Goal: Transaction & Acquisition: Download file/media

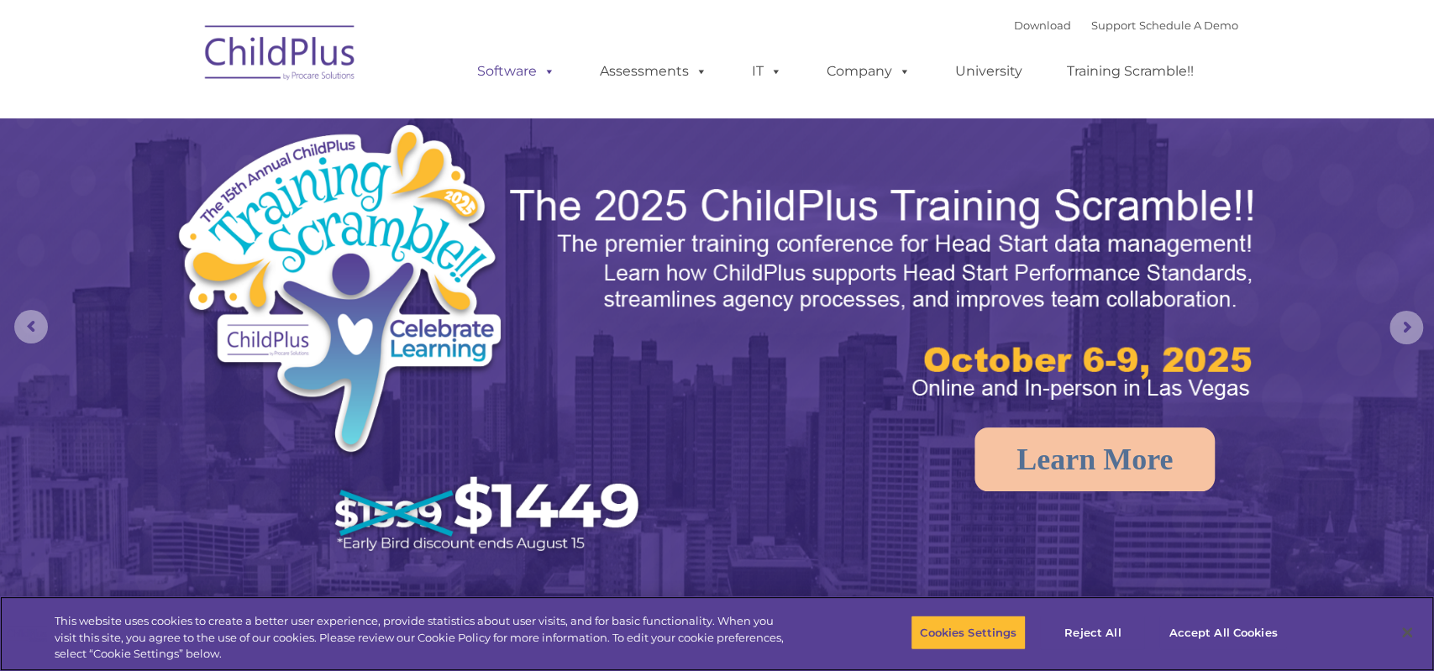
select select "MEDIUM"
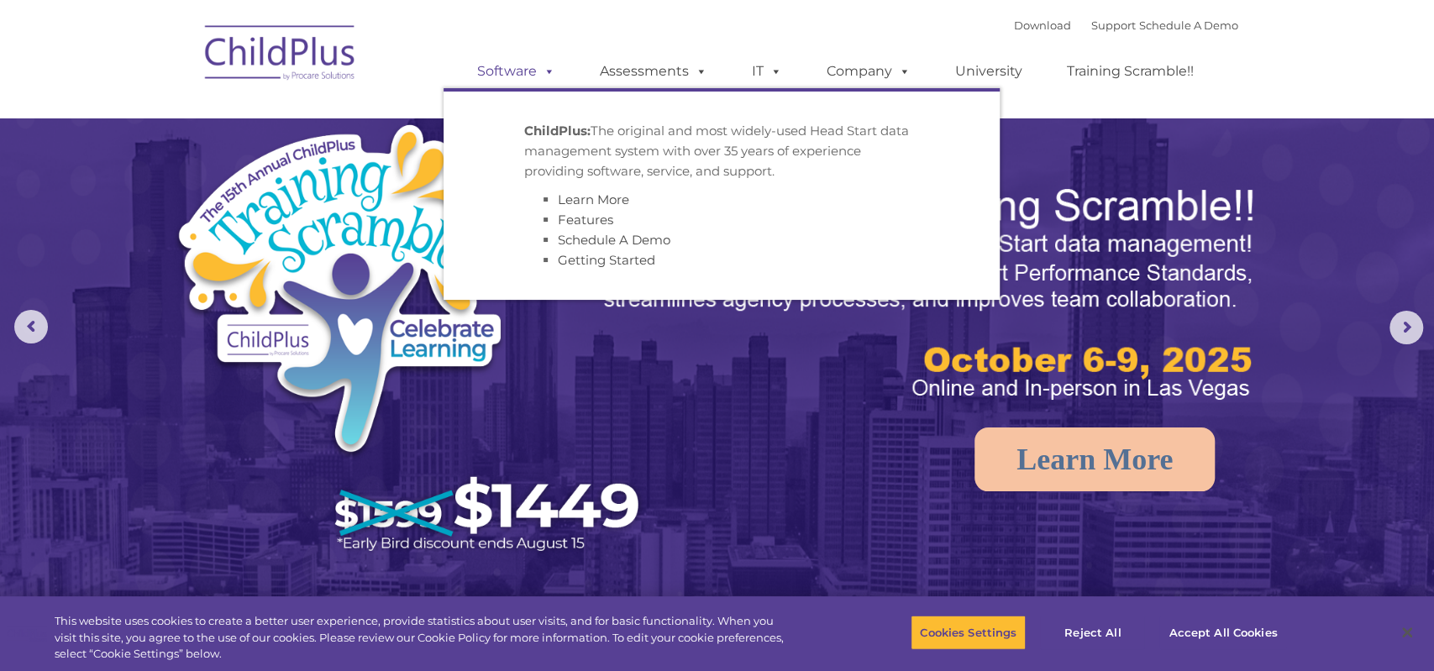
click at [527, 75] on link "Software" at bounding box center [516, 72] width 112 height 34
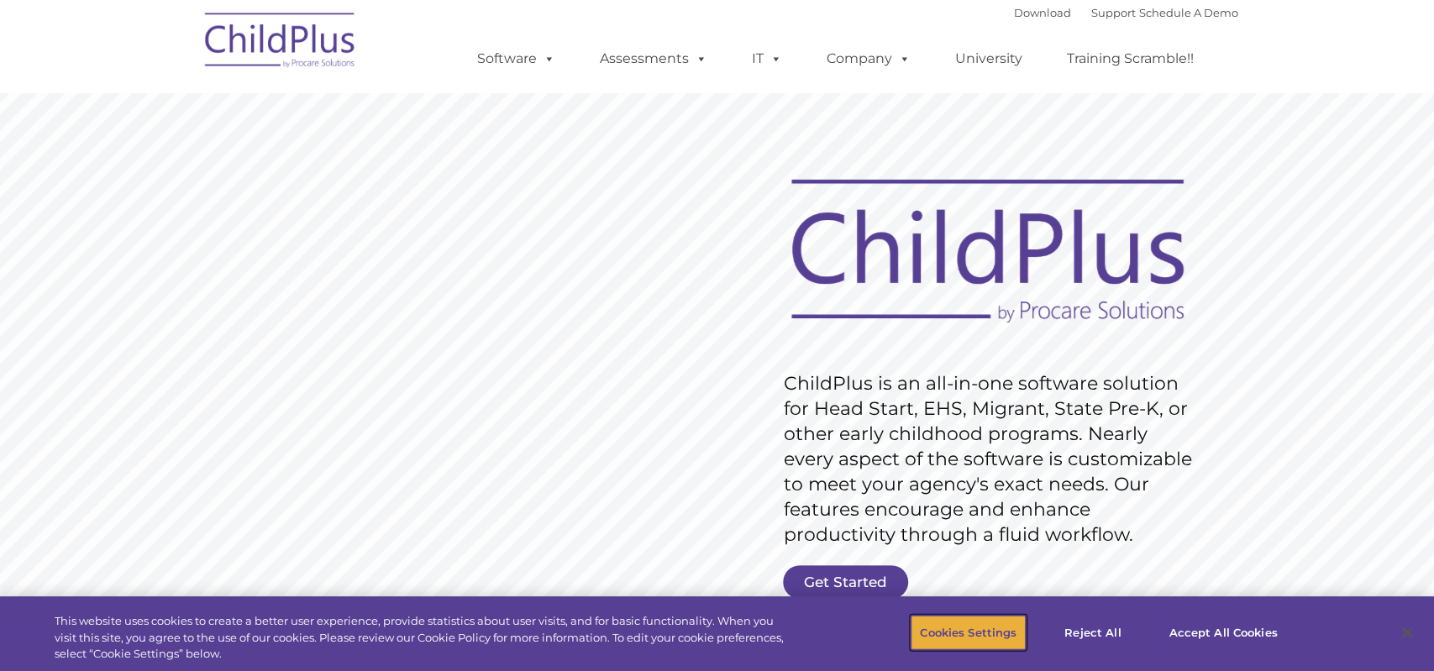
click at [977, 636] on button "Cookies Settings" at bounding box center [968, 632] width 115 height 35
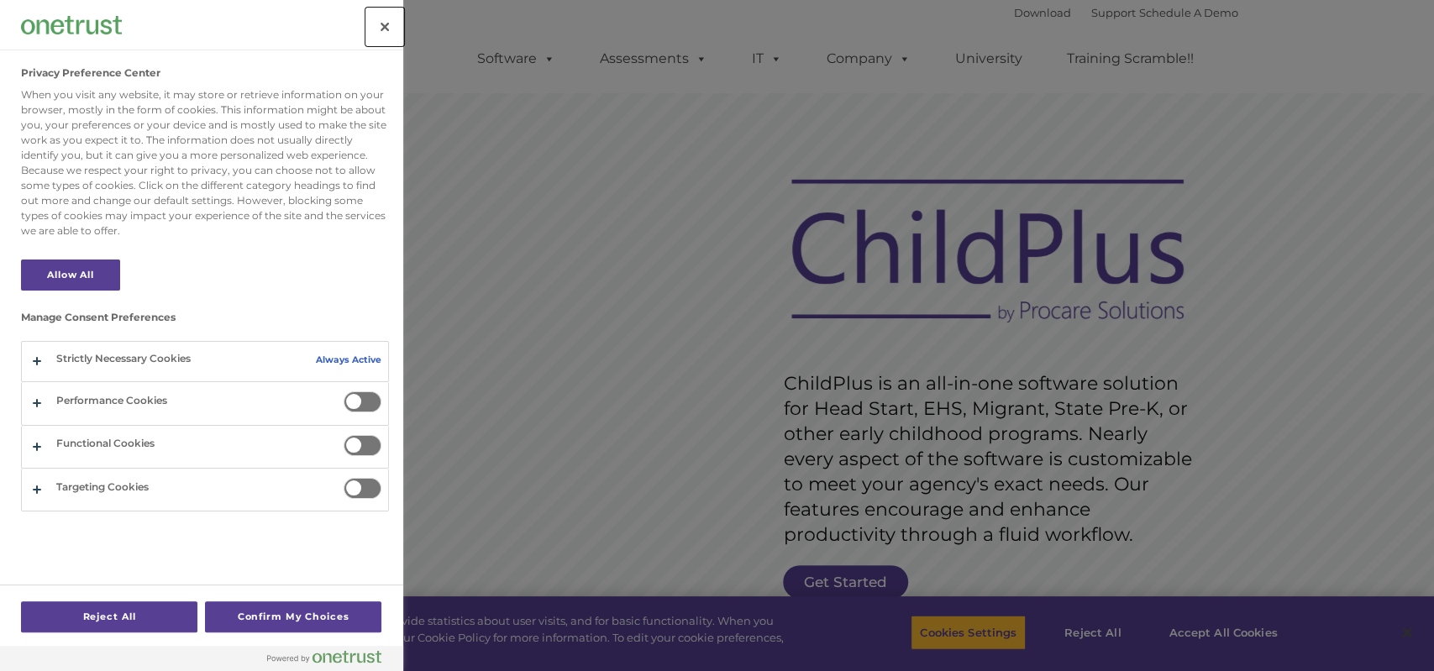
click at [385, 36] on button "Close" at bounding box center [384, 26] width 37 height 37
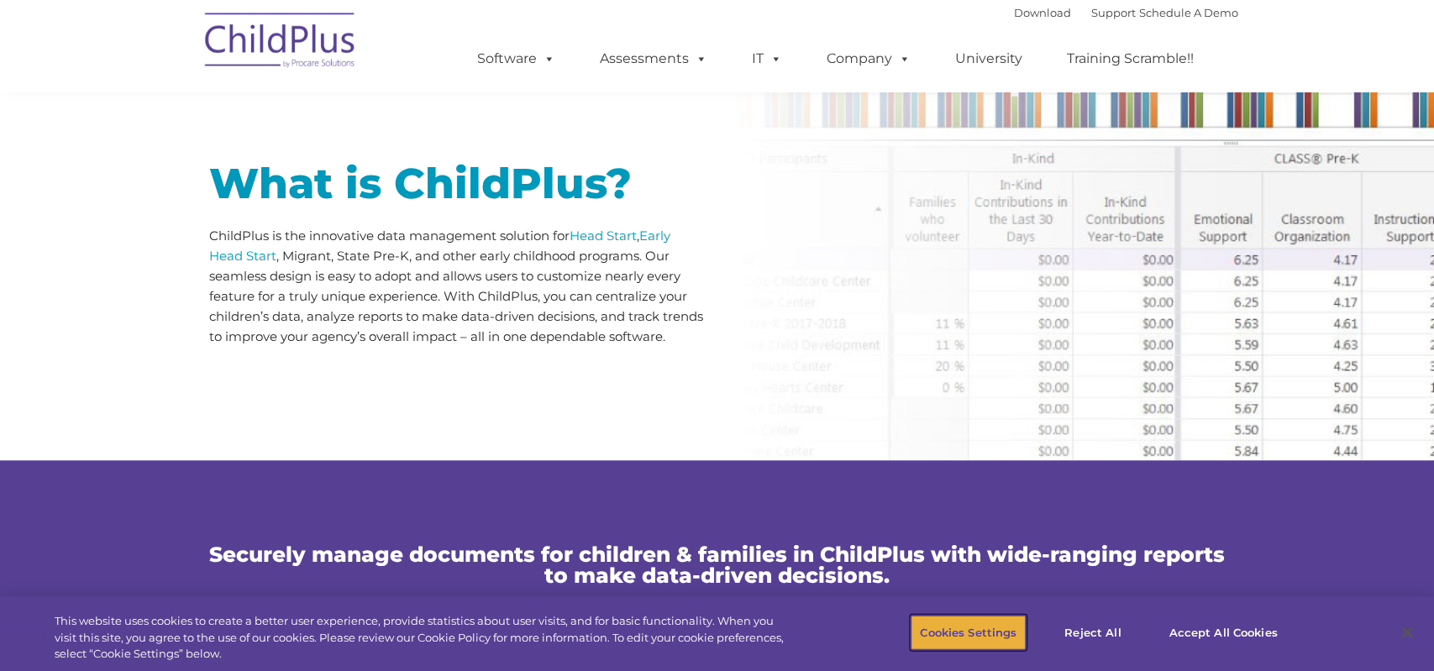
scroll to position [699, 0]
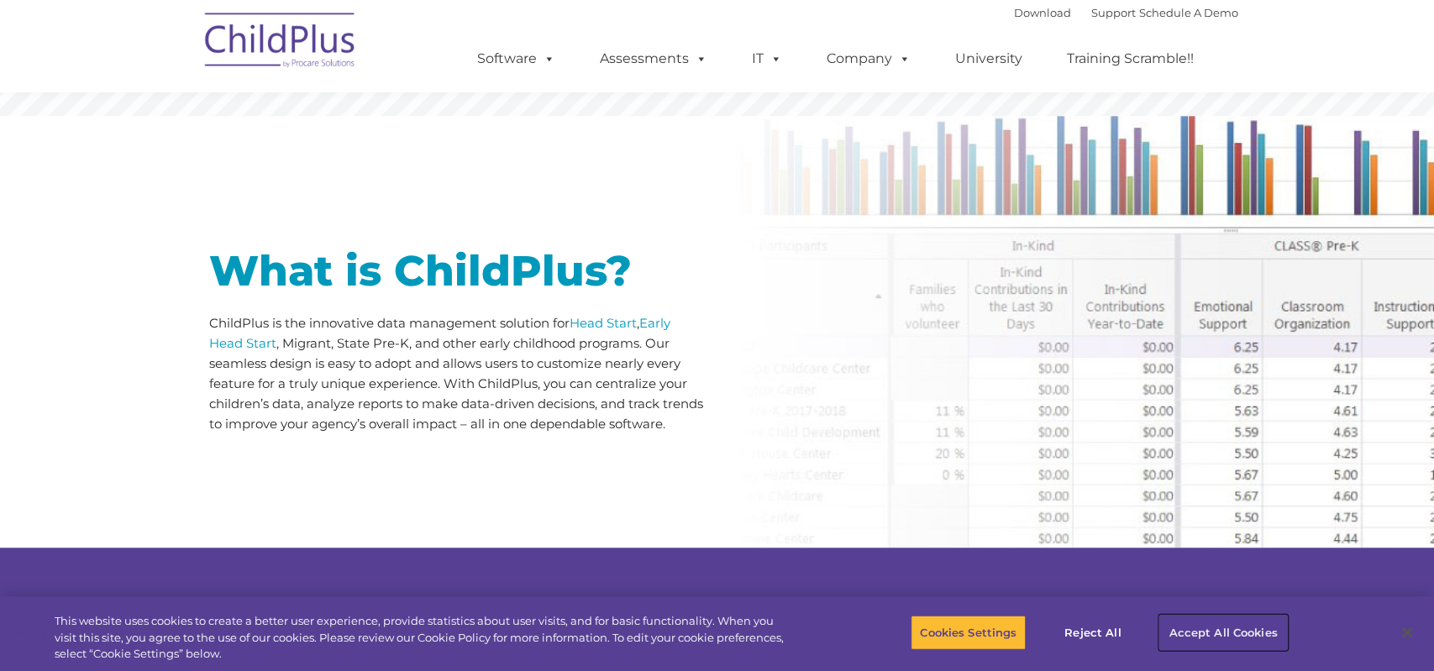
click at [1192, 623] on button "Accept All Cookies" at bounding box center [1223, 632] width 127 height 35
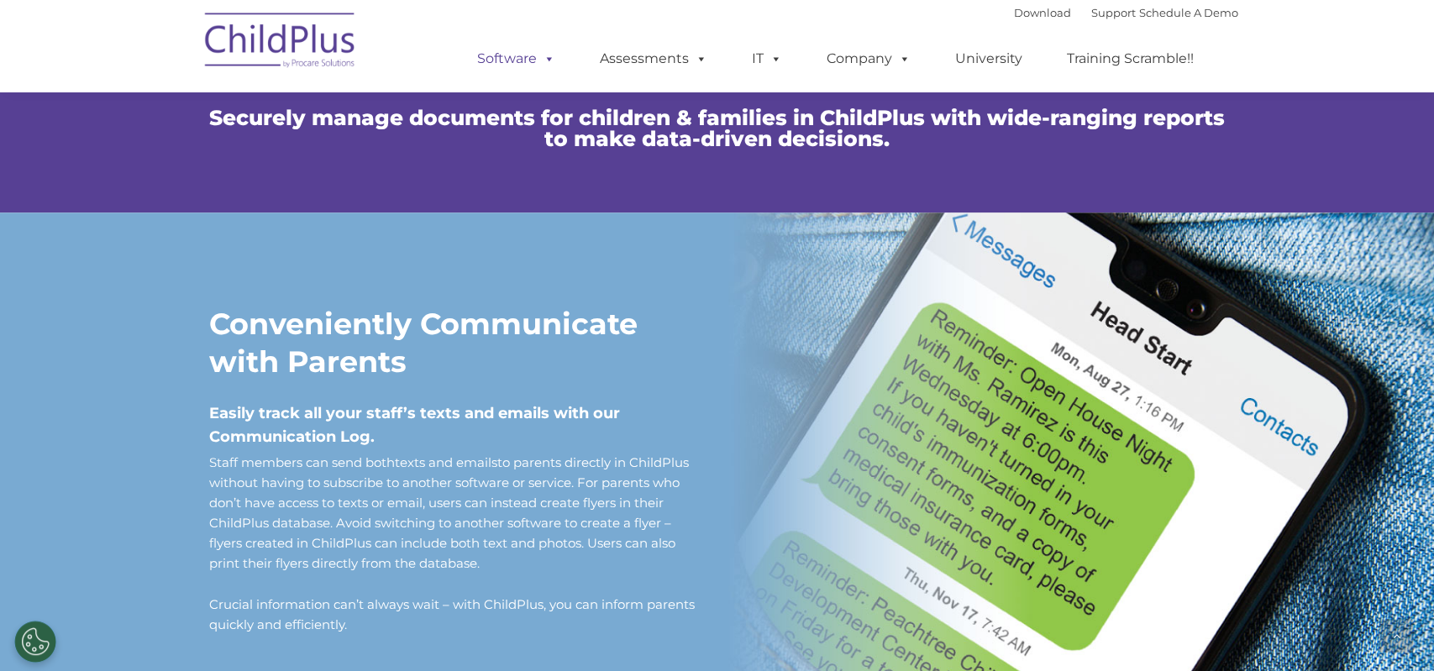
scroll to position [1136, 0]
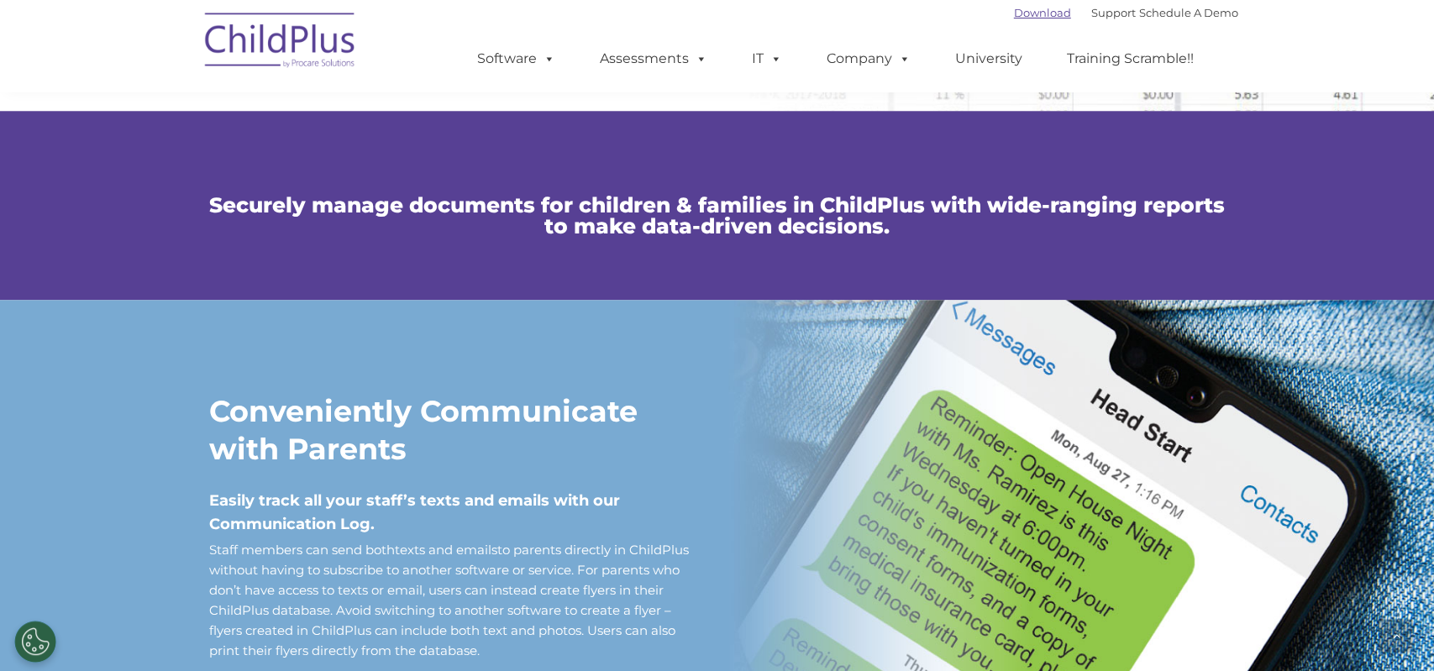
click at [1020, 13] on link "Download" at bounding box center [1042, 12] width 57 height 13
